Goal: Information Seeking & Learning: Find specific fact

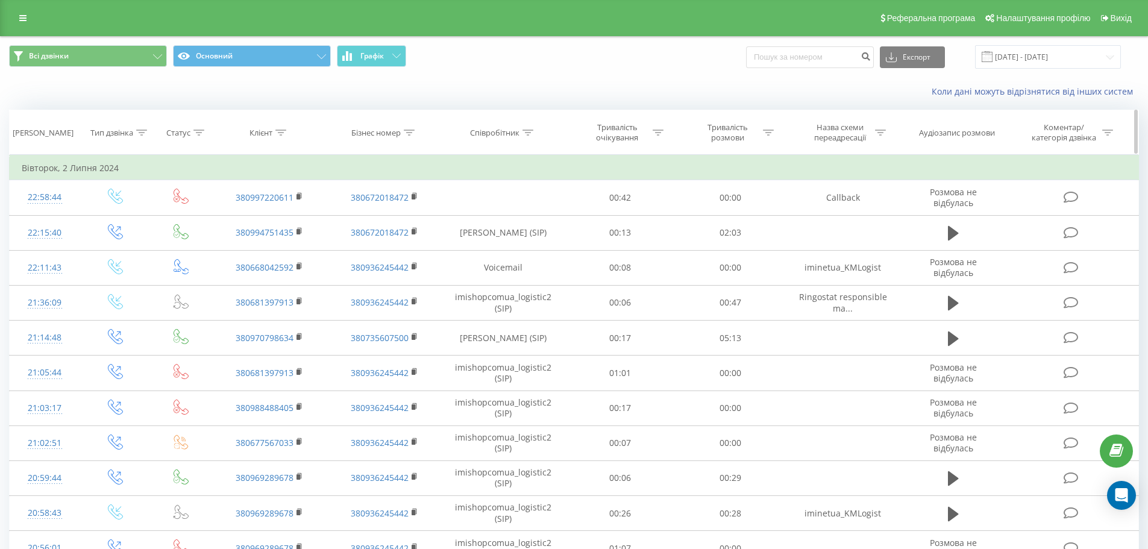
click at [280, 137] on div at bounding box center [280, 133] width 11 height 10
click at [407, 133] on icon at bounding box center [409, 133] width 11 height 6
click at [354, 218] on input "text" at bounding box center [384, 218] width 106 height 21
click at [452, 77] on div "Коли дані можуть відрізнятися вiд інших систем" at bounding box center [574, 91] width 1146 height 29
click at [19, 22] on icon at bounding box center [22, 18] width 7 height 8
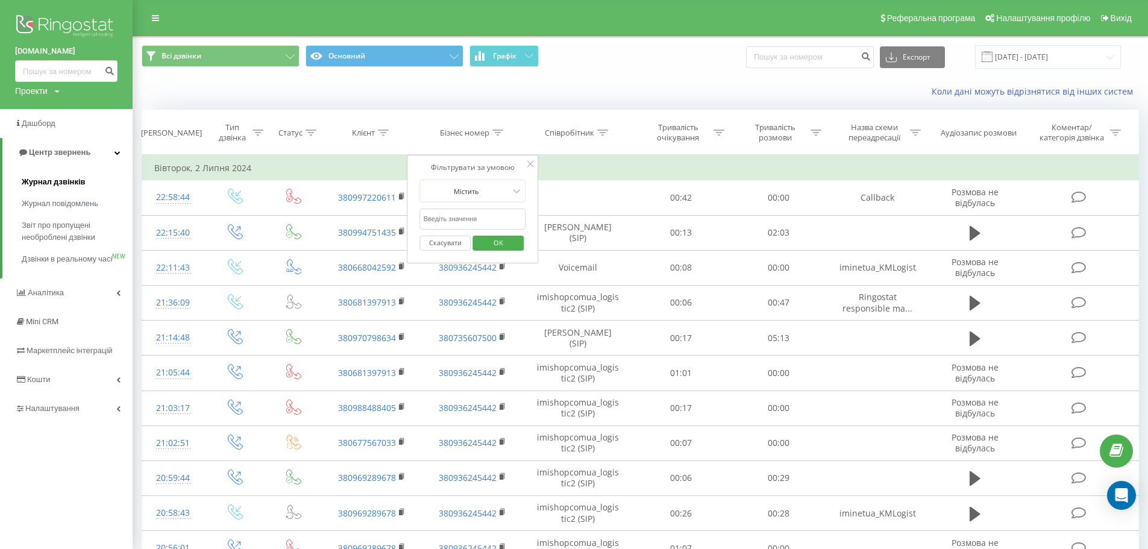
click at [56, 183] on span "Журнал дзвінків" at bounding box center [54, 182] width 64 height 12
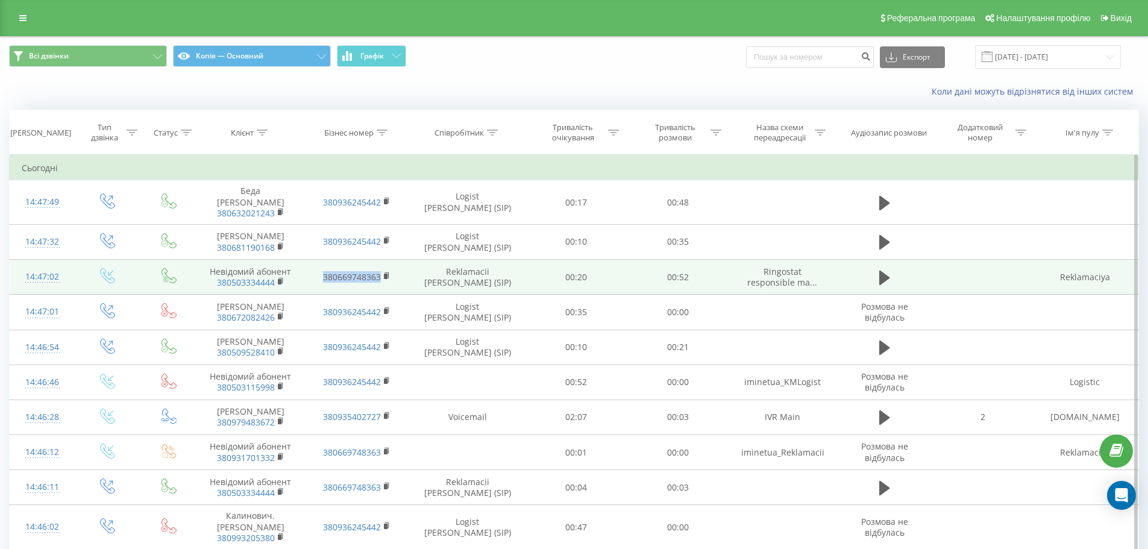
drag, startPoint x: 315, startPoint y: 277, endPoint x: 382, endPoint y: 276, distance: 66.9
click at [382, 276] on td "380669748363" at bounding box center [357, 277] width 106 height 35
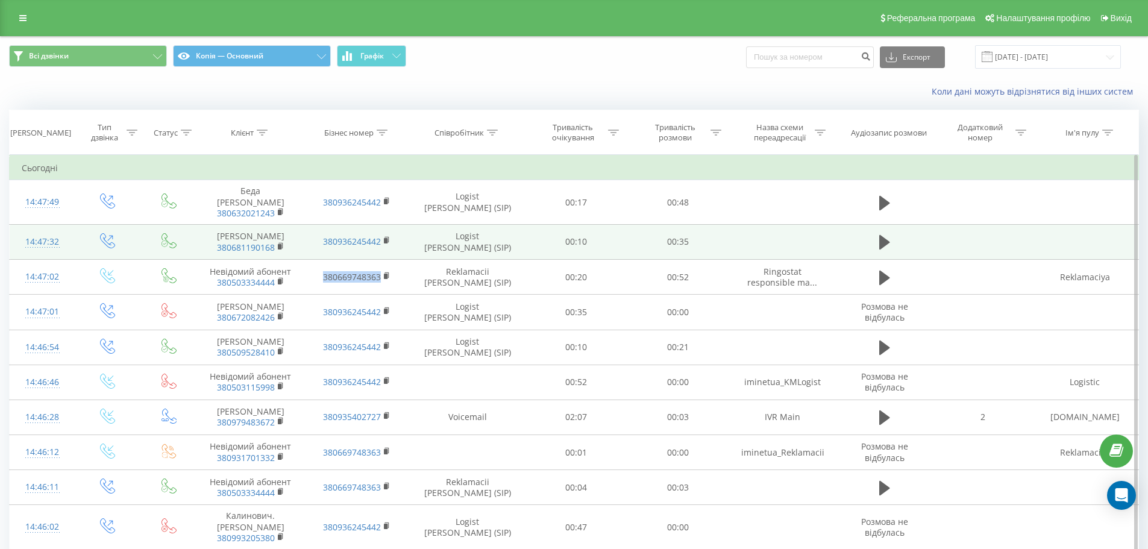
copy link "380669748363"
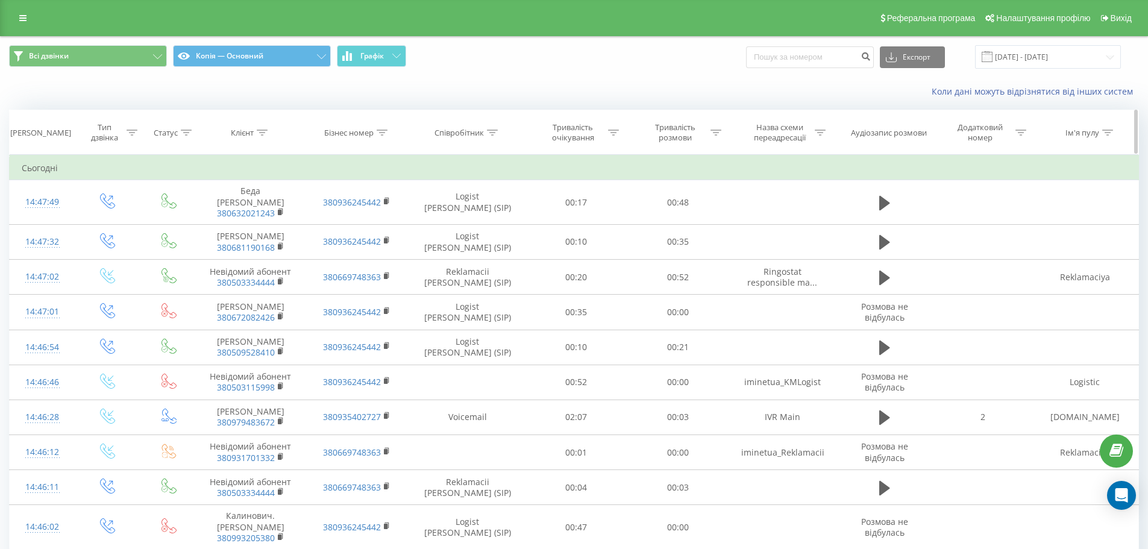
click at [384, 133] on icon at bounding box center [382, 133] width 11 height 6
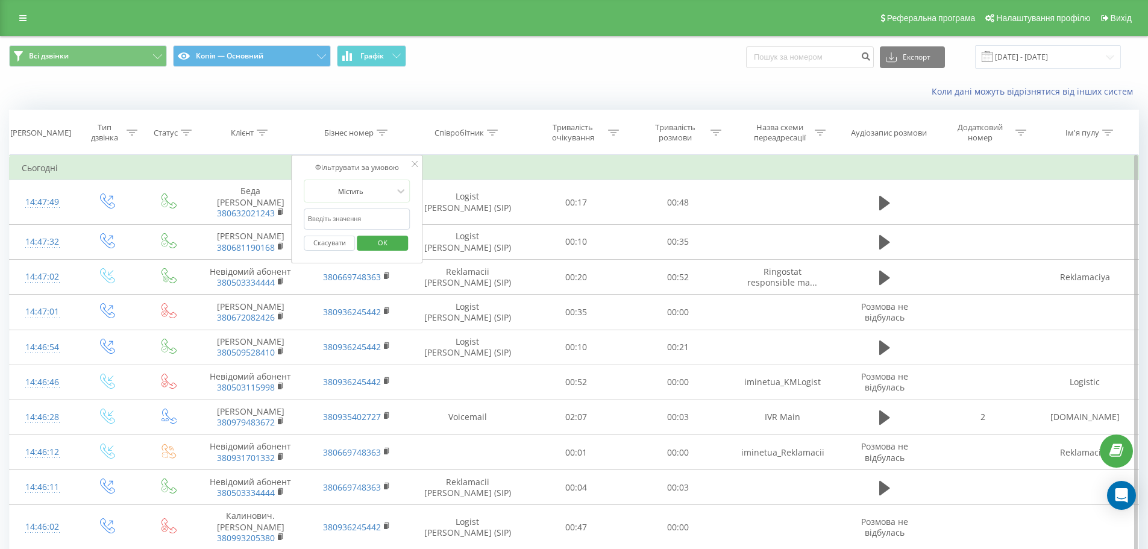
click at [340, 222] on input "text" at bounding box center [357, 218] width 106 height 21
paste input "380669748363"
type input "380669748363"
click at [397, 193] on icon at bounding box center [401, 191] width 12 height 12
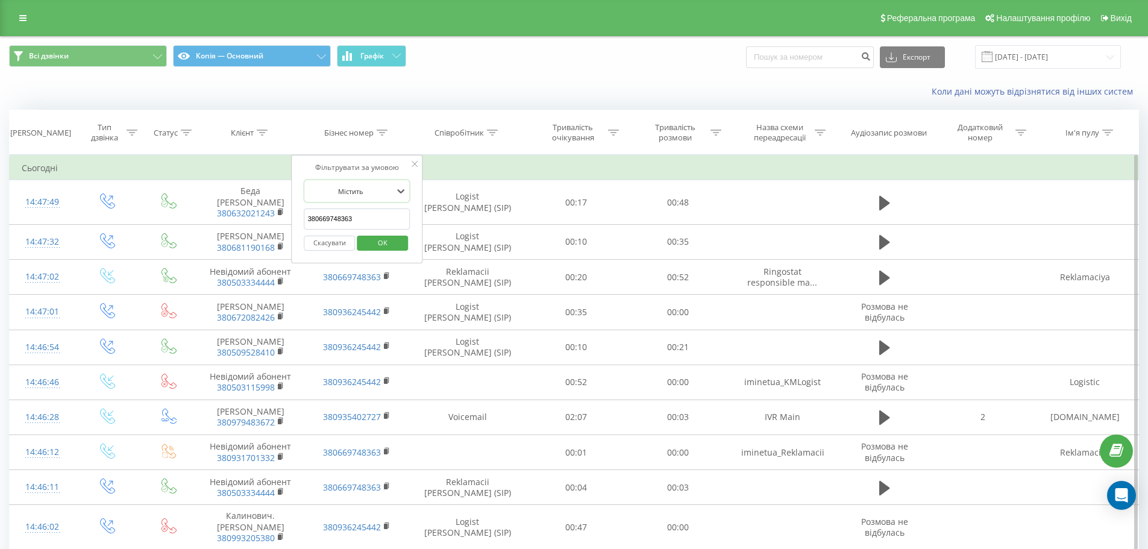
click at [387, 240] on span "OK" at bounding box center [383, 242] width 34 height 19
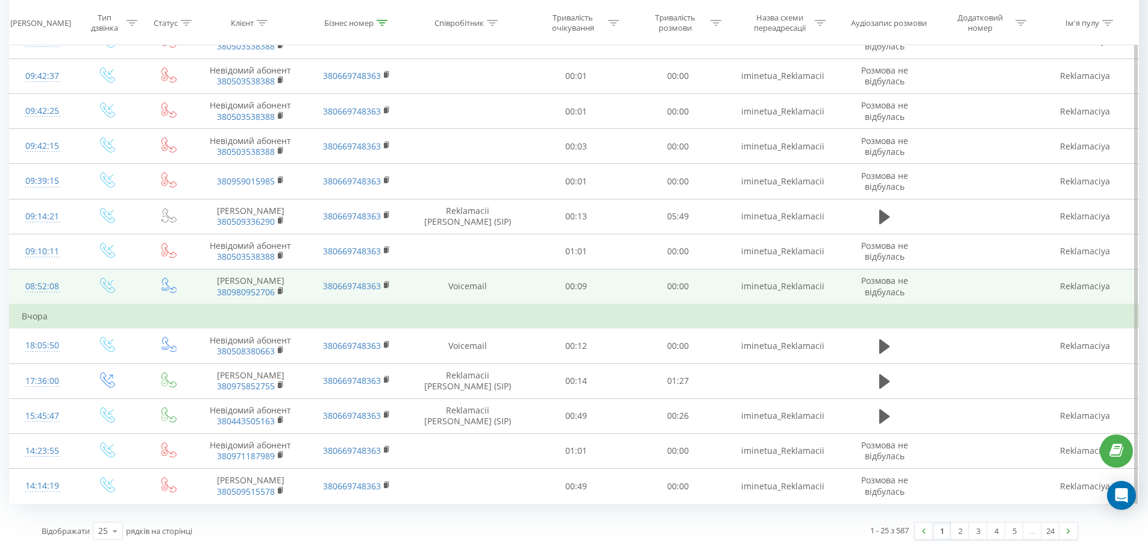
scroll to position [615, 0]
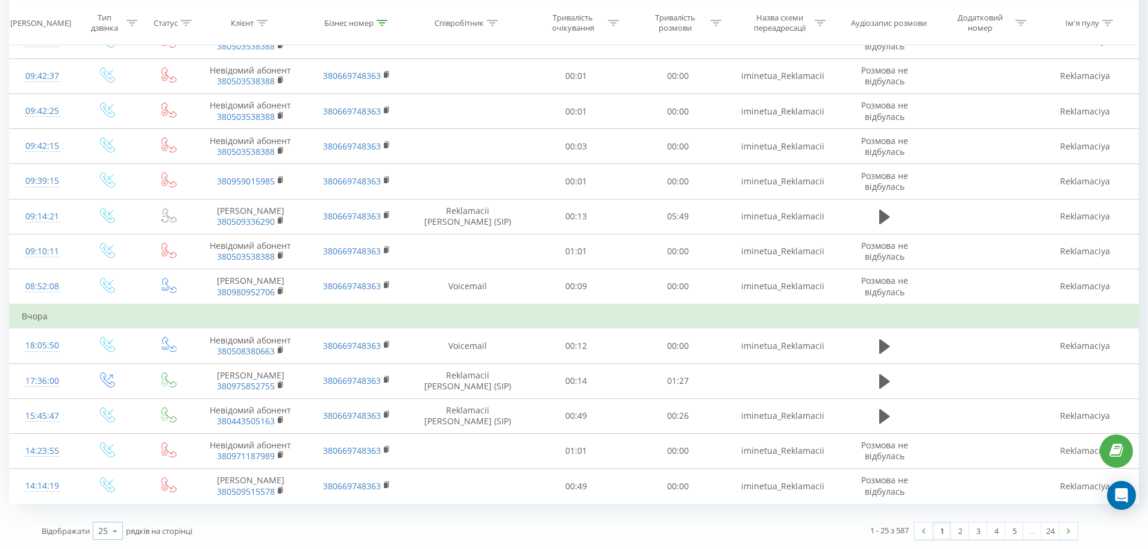
click at [119, 533] on icon at bounding box center [115, 530] width 18 height 23
click at [116, 516] on div "100" at bounding box center [107, 513] width 29 height 17
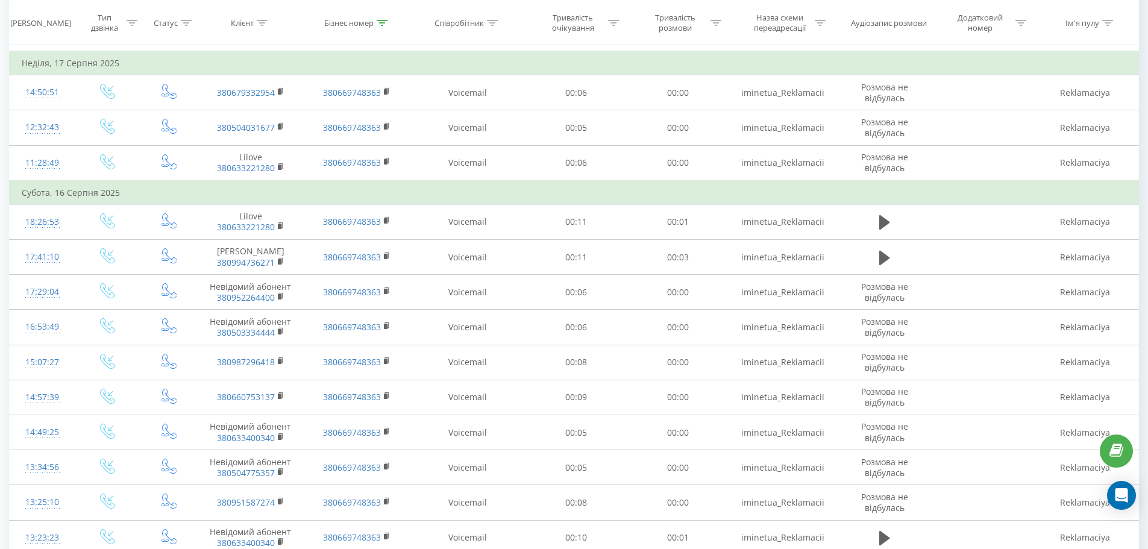
scroll to position [1880, 0]
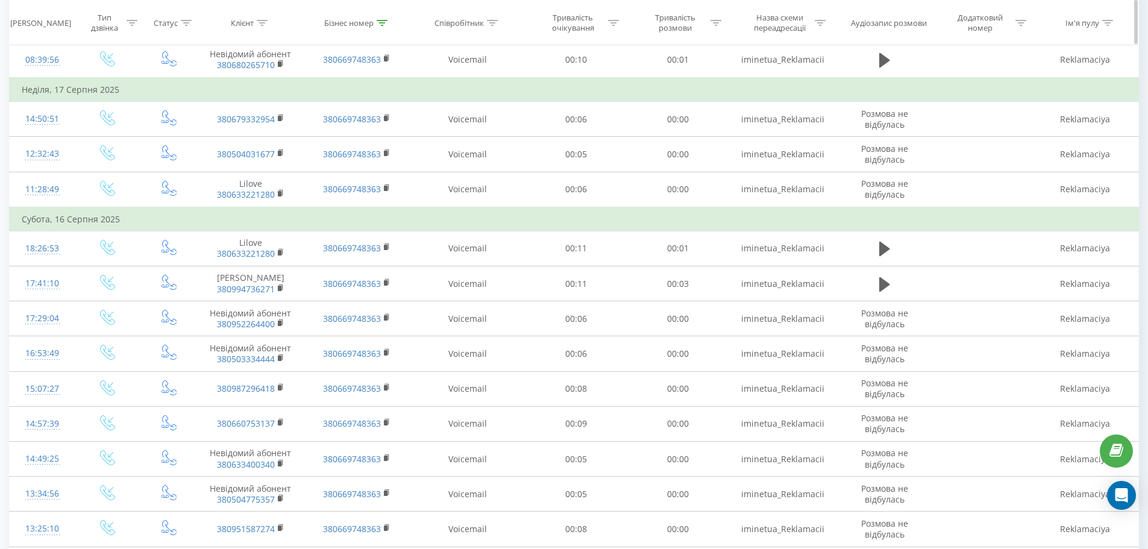
click at [261, 20] on icon at bounding box center [262, 22] width 11 height 6
click at [304, 49] on div "Фільтрувати за умовою Містить Скасувати OK" at bounding box center [250, 99] width 131 height 108
click at [382, 23] on icon at bounding box center [382, 22] width 11 height 6
click at [331, 131] on button "Скасувати" at bounding box center [329, 132] width 51 height 15
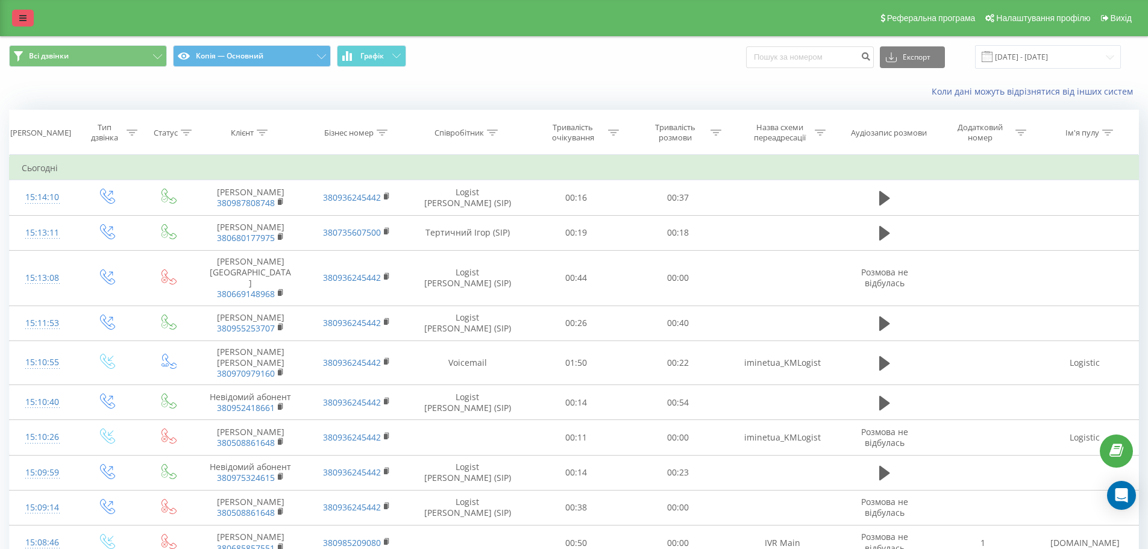
click at [17, 15] on link at bounding box center [23, 18] width 22 height 17
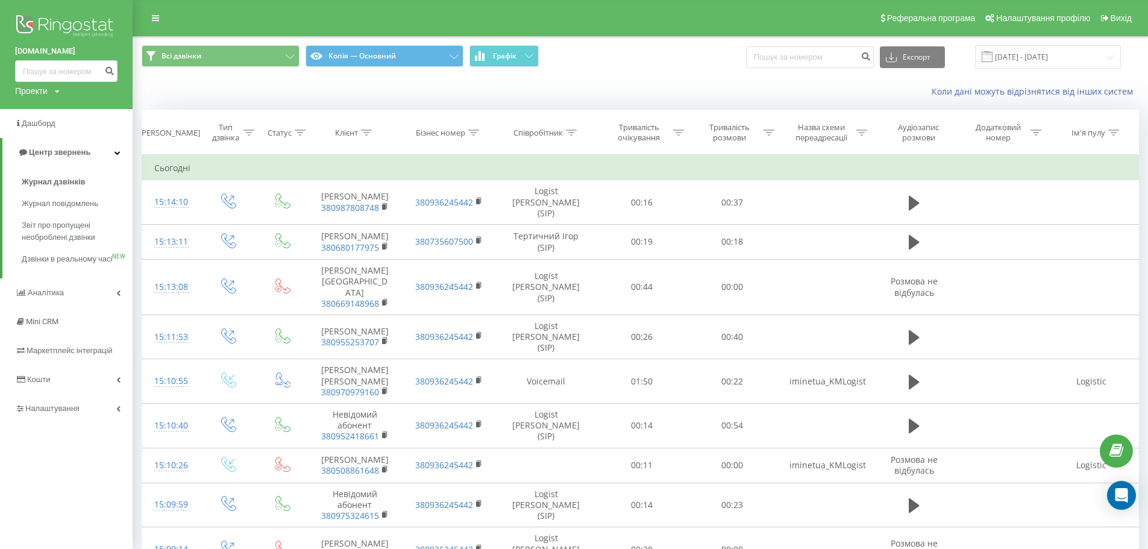
click at [299, 16] on div "Реферальна програма Налаштування профілю Вихід" at bounding box center [574, 18] width 1148 height 36
